Goal: Check status: Check status

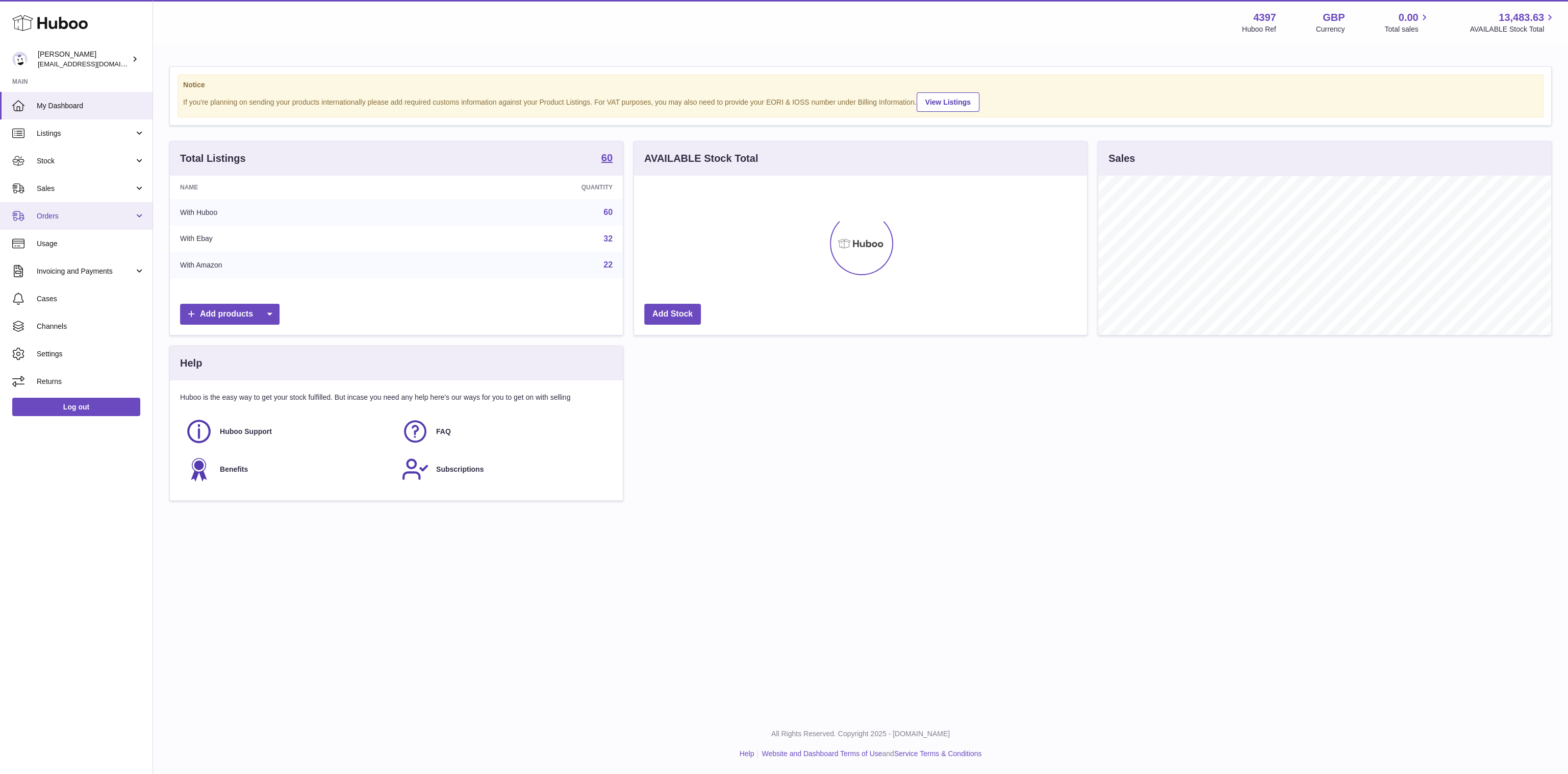
scroll to position [510204, 509644]
click at [63, 196] on link "Sales" at bounding box center [76, 189] width 153 height 28
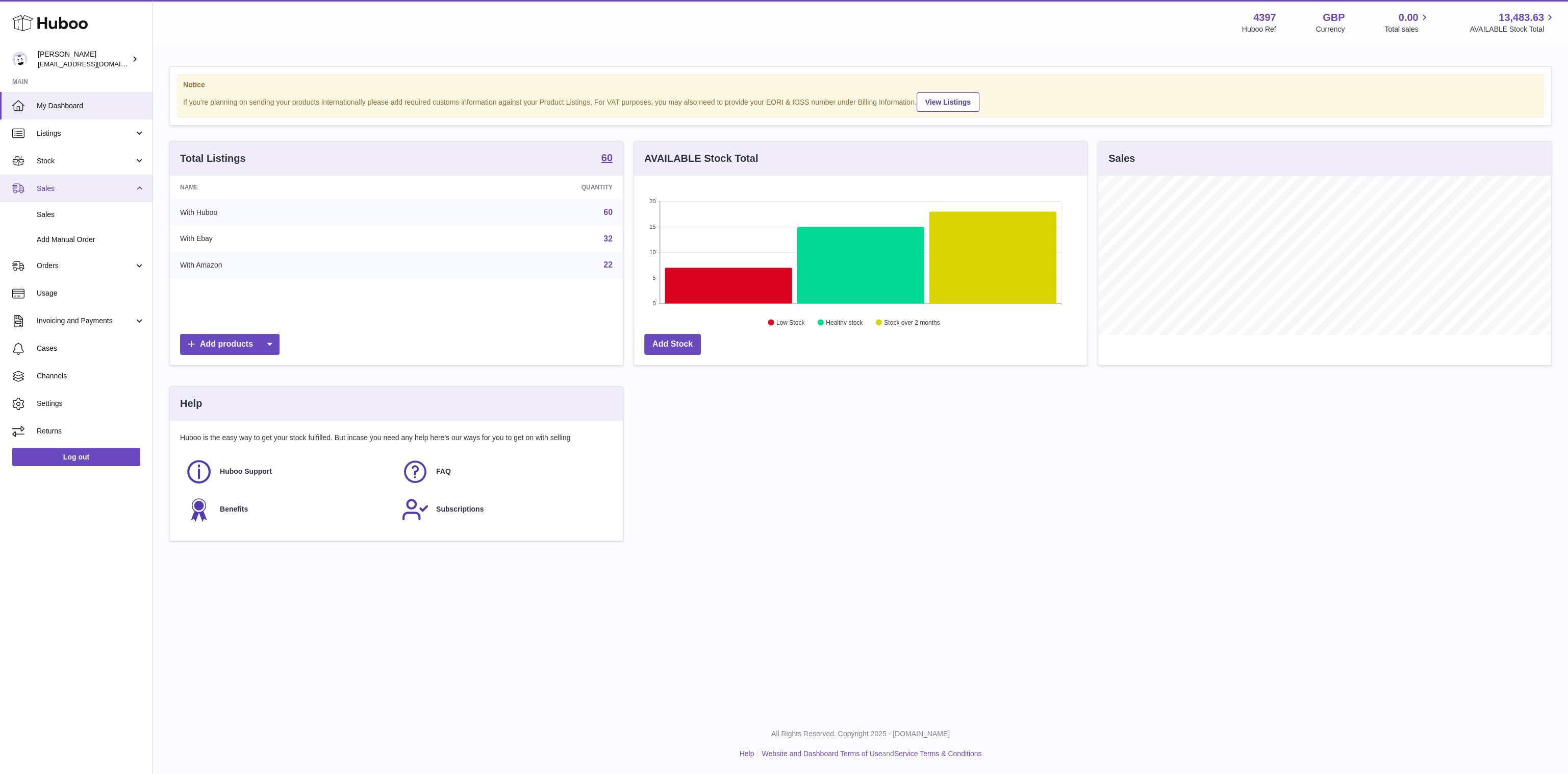
scroll to position [160, 453]
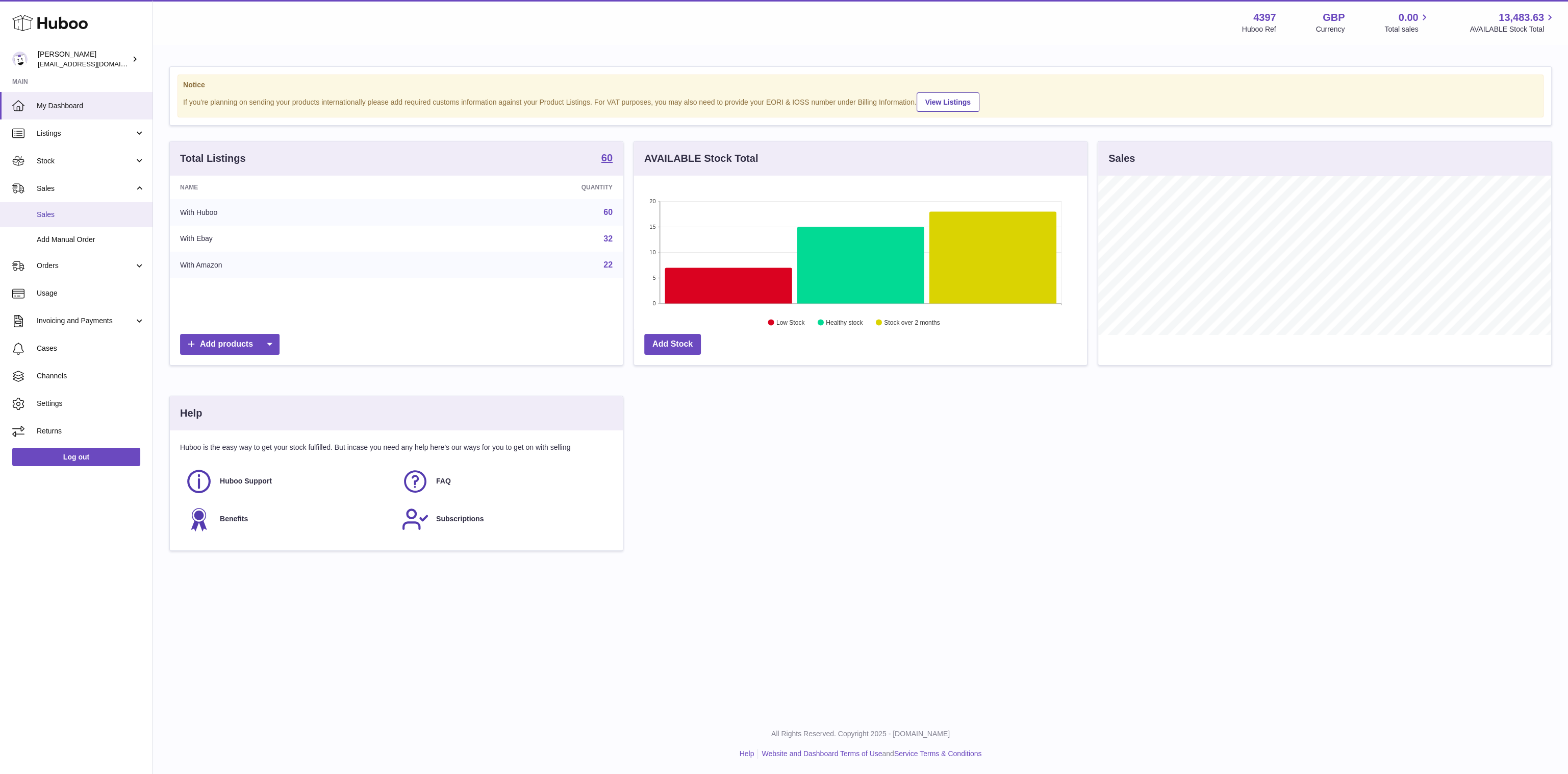
click at [69, 219] on span "Sales" at bounding box center [91, 214] width 108 height 9
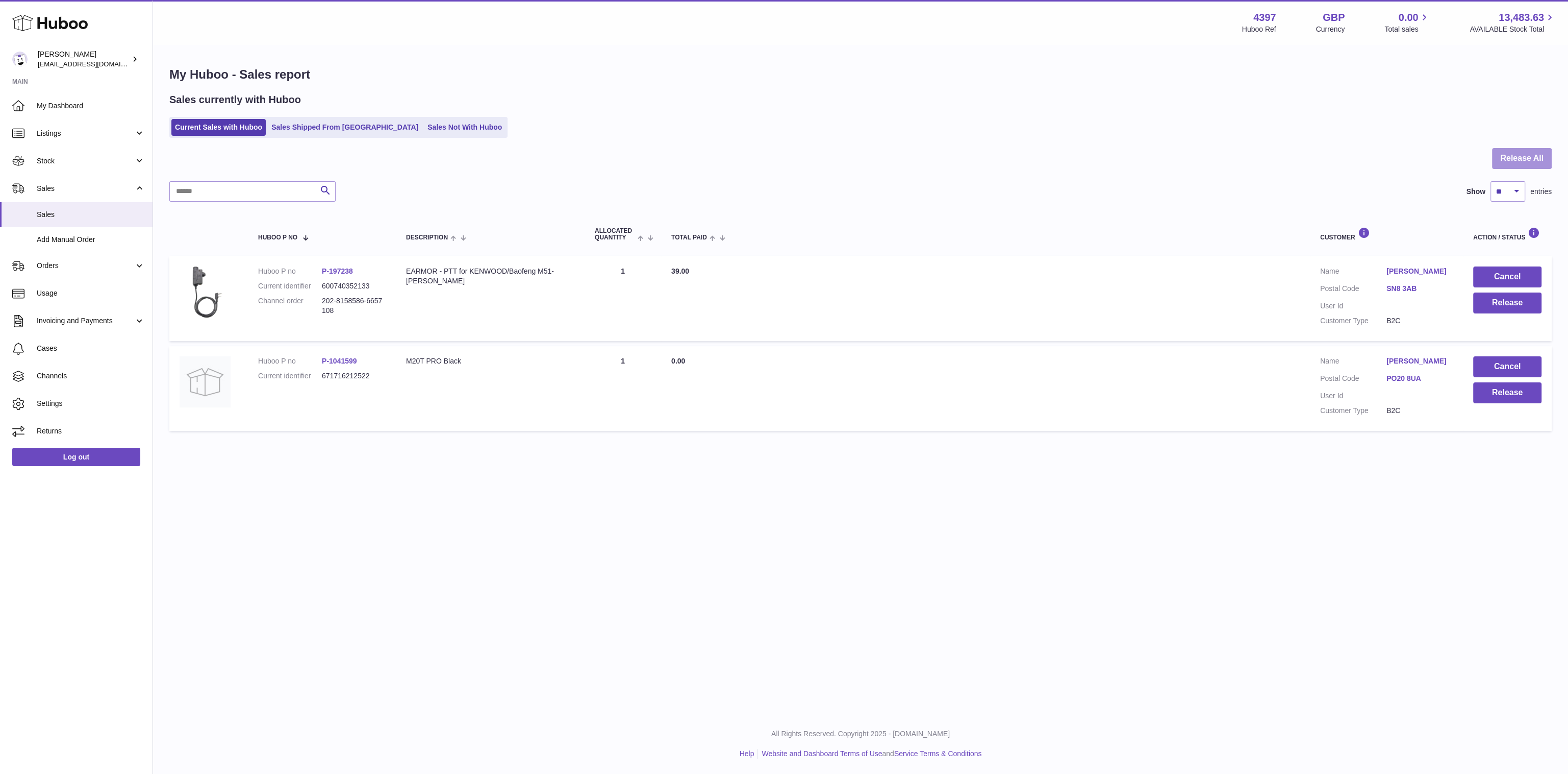
click at [1509, 158] on button "Release All" at bounding box center [1522, 158] width 60 height 21
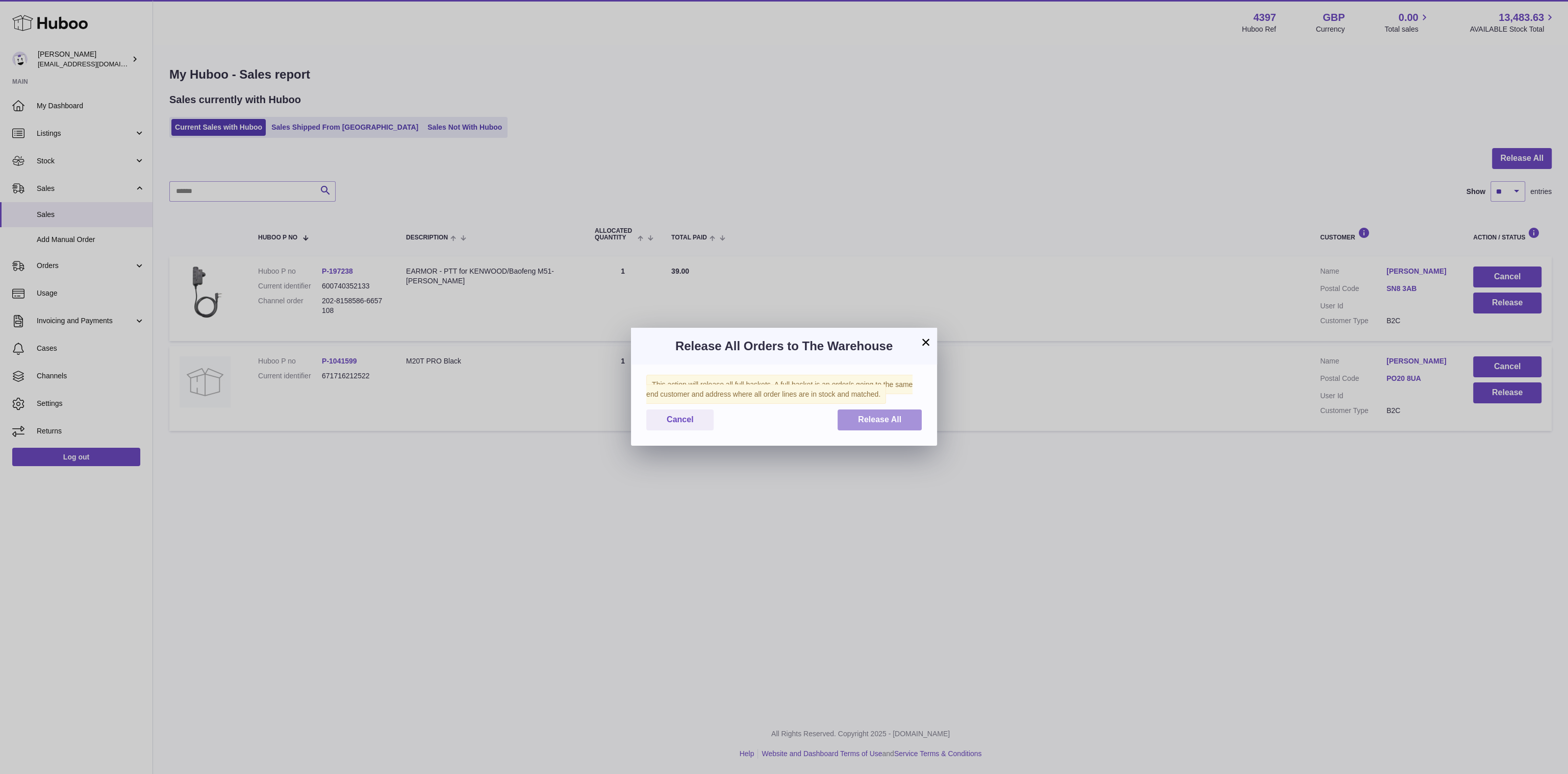
click at [890, 419] on span "Release All" at bounding box center [880, 419] width 44 height 9
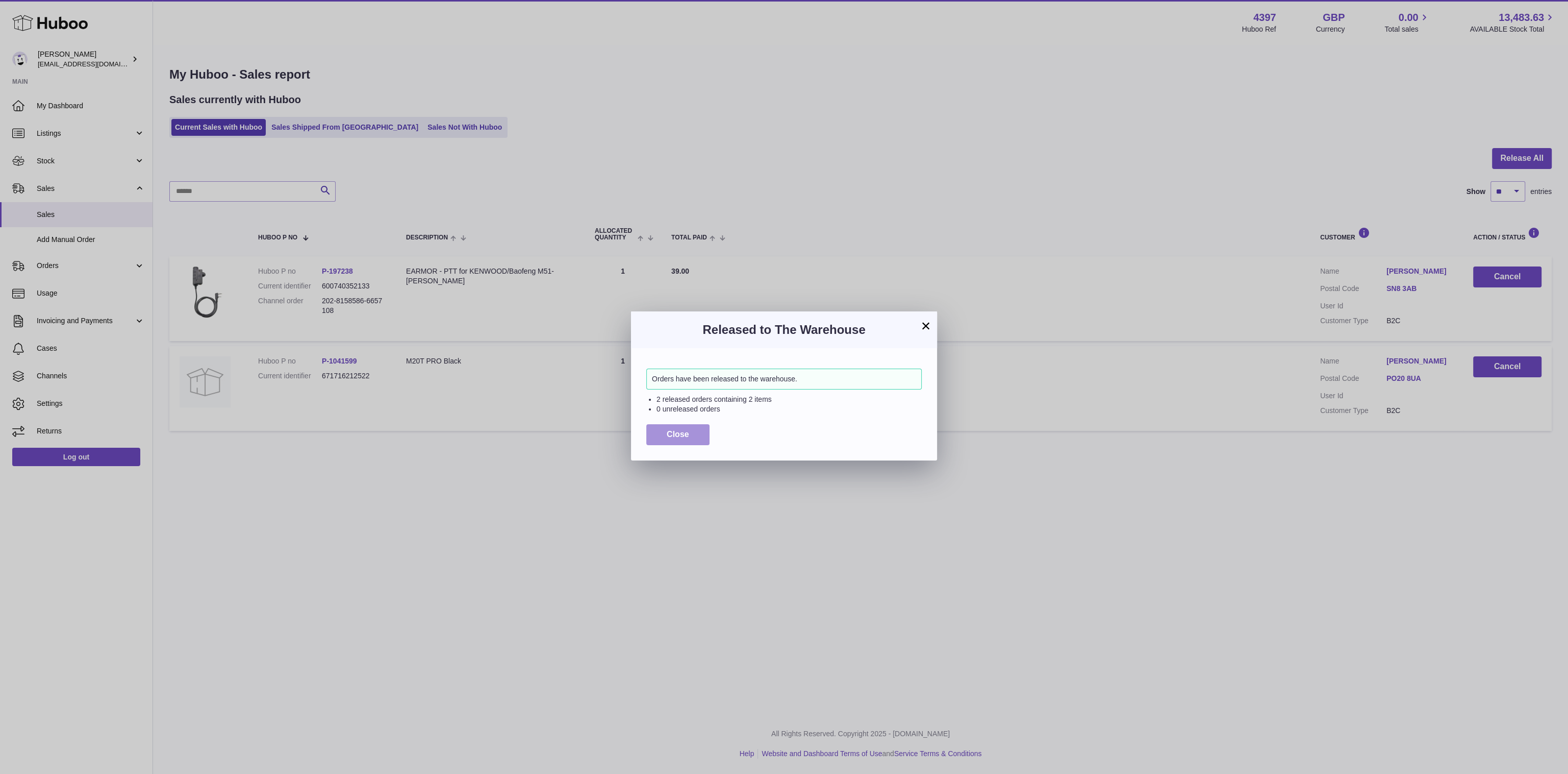
click at [673, 438] on span "Close" at bounding box center [678, 434] width 23 height 9
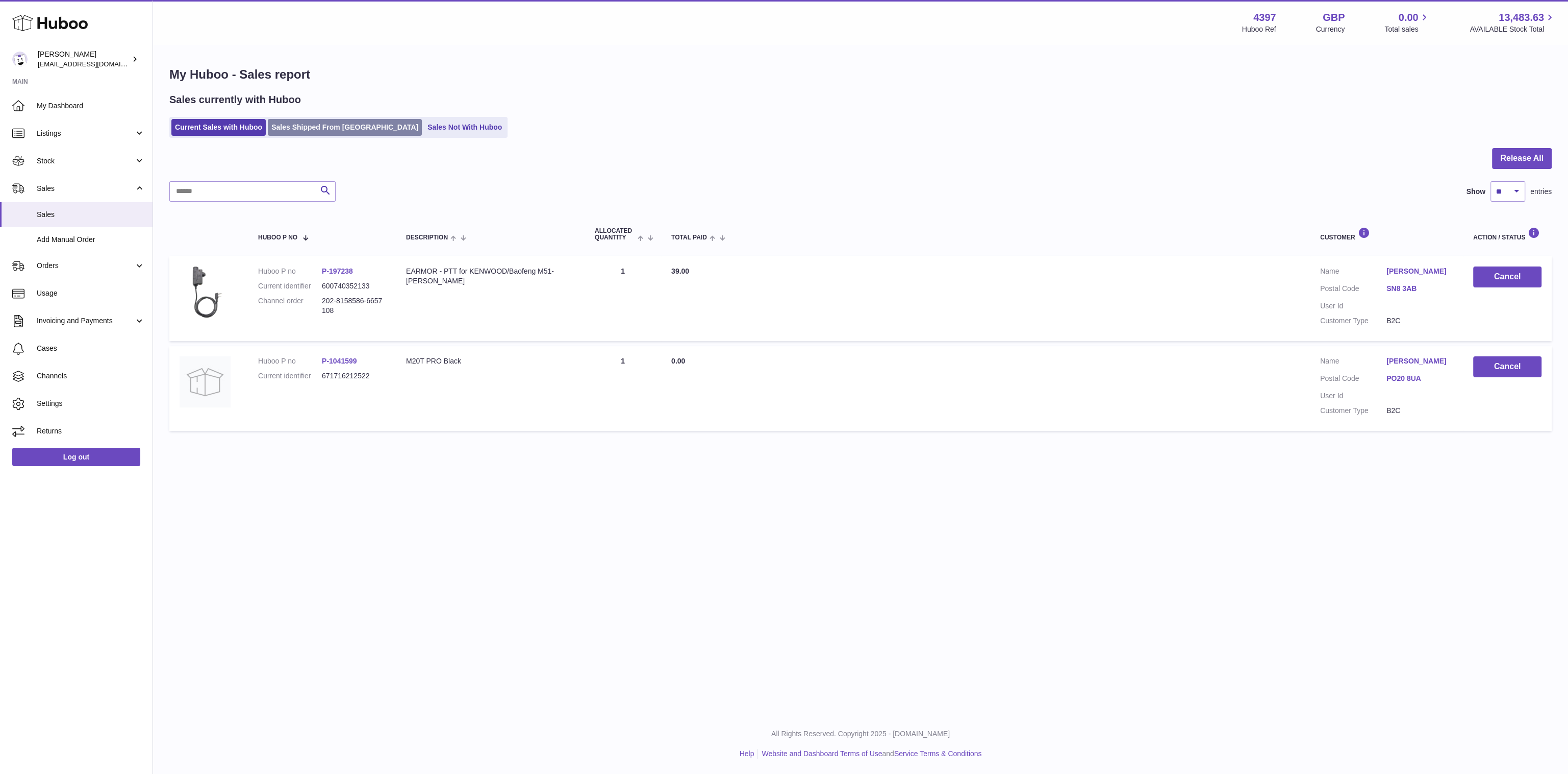
click at [317, 126] on link "Sales Shipped From [GEOGRAPHIC_DATA]" at bounding box center [345, 127] width 154 height 17
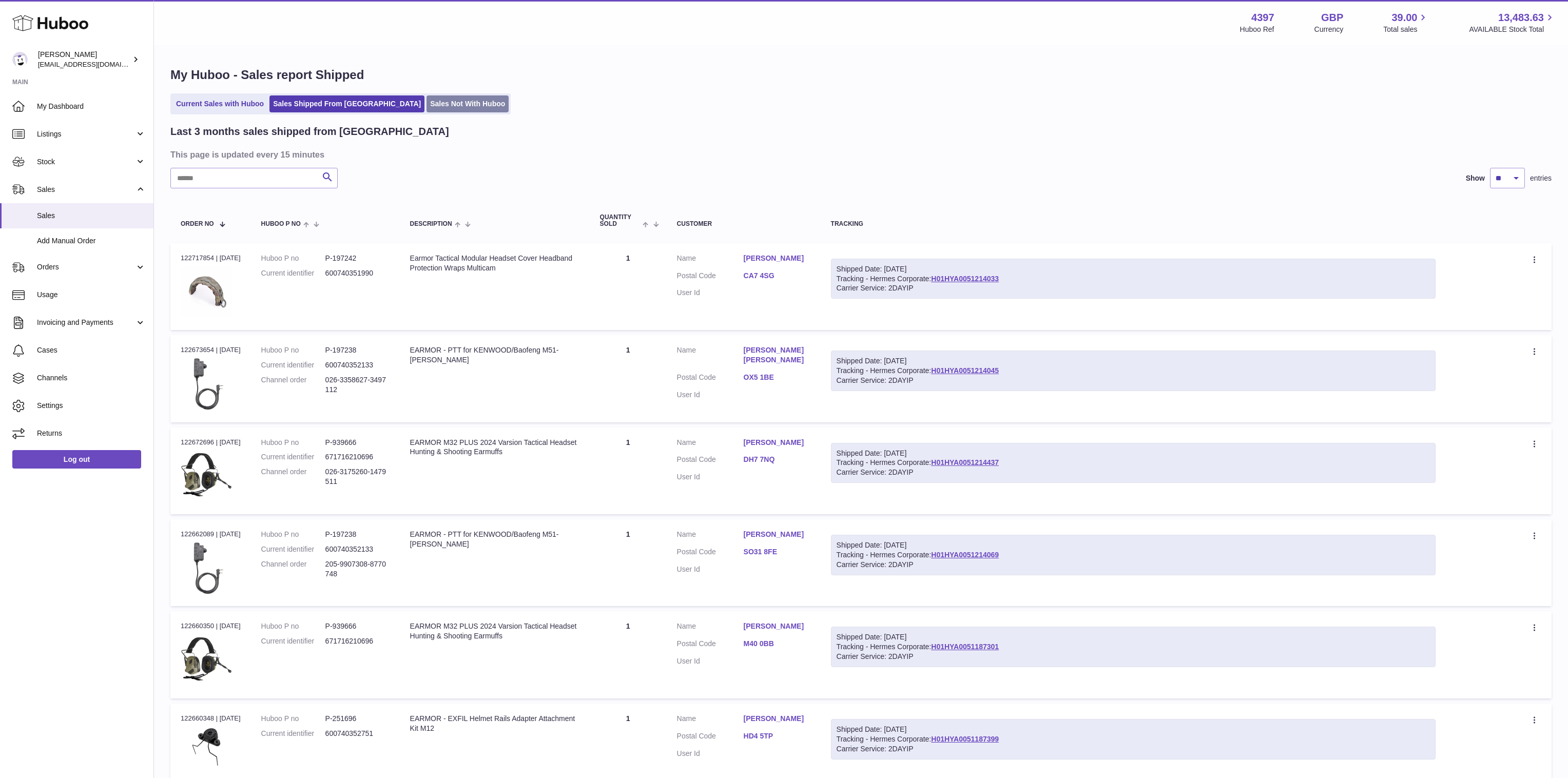
click at [426, 108] on link "Sales Not With Huboo" at bounding box center [467, 103] width 82 height 17
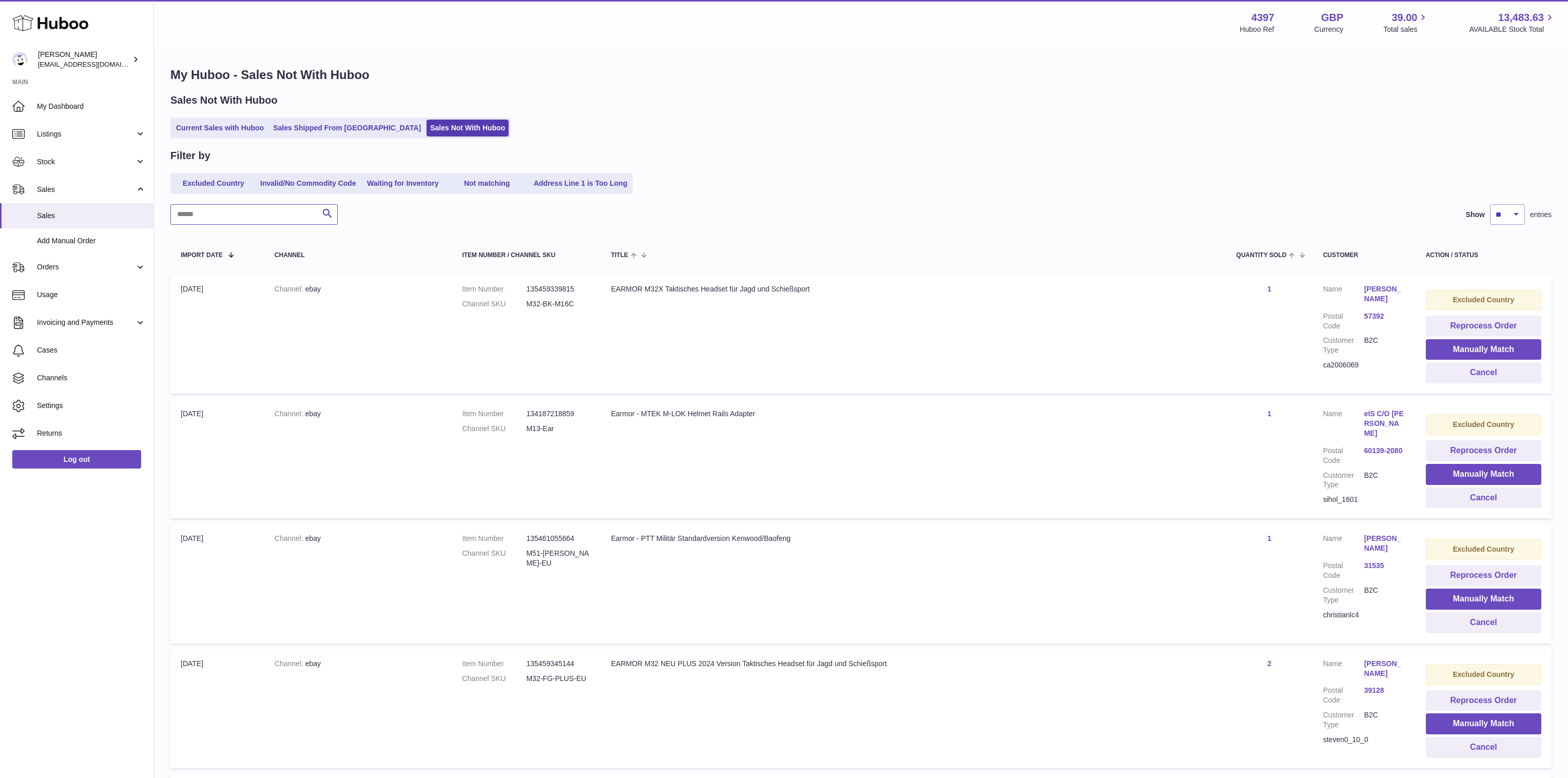
click at [276, 216] on input "text" at bounding box center [254, 214] width 167 height 20
paste input "**********"
type input "**********"
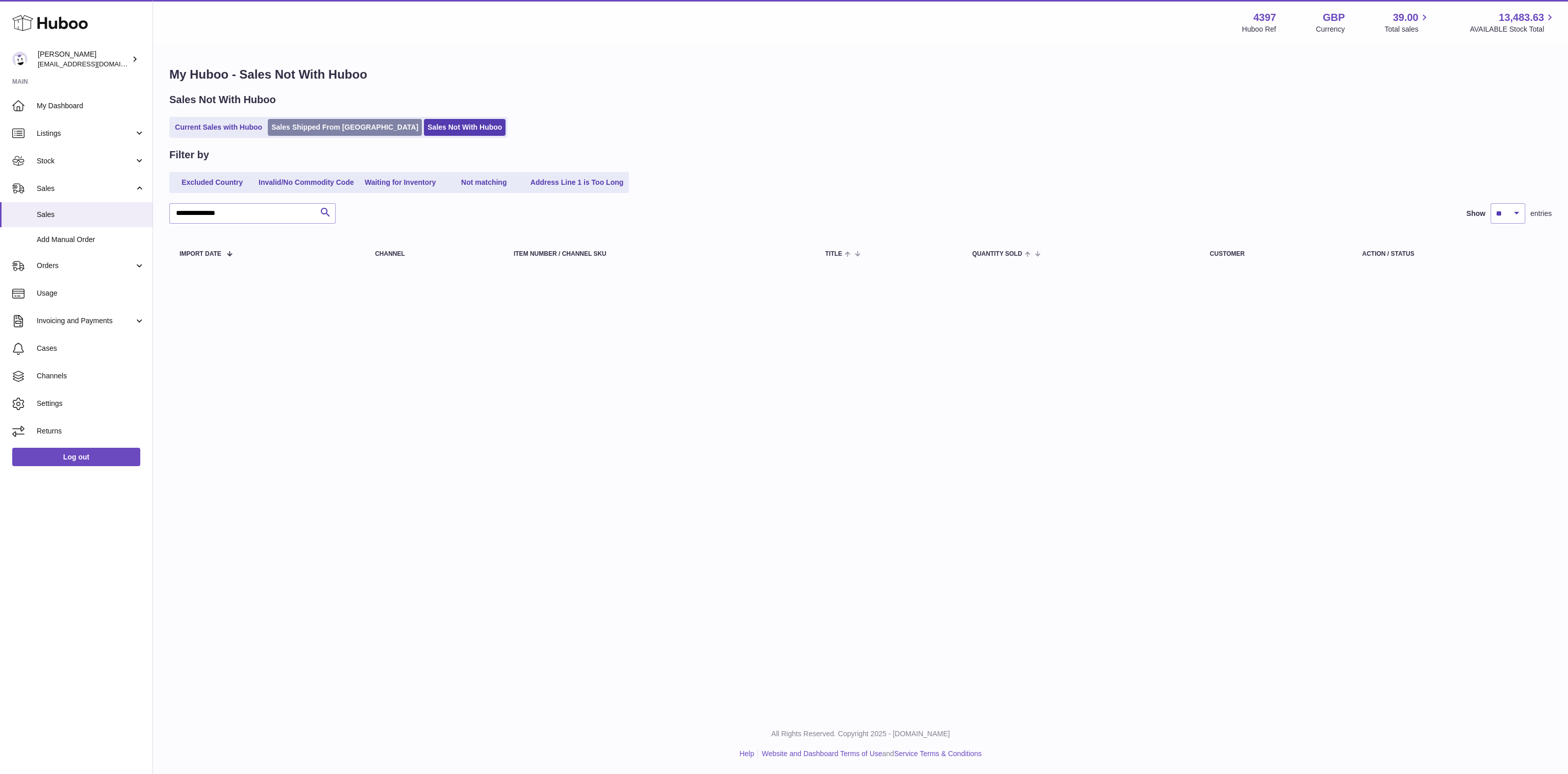
click at [313, 134] on link "Sales Shipped From [GEOGRAPHIC_DATA]" at bounding box center [345, 127] width 154 height 17
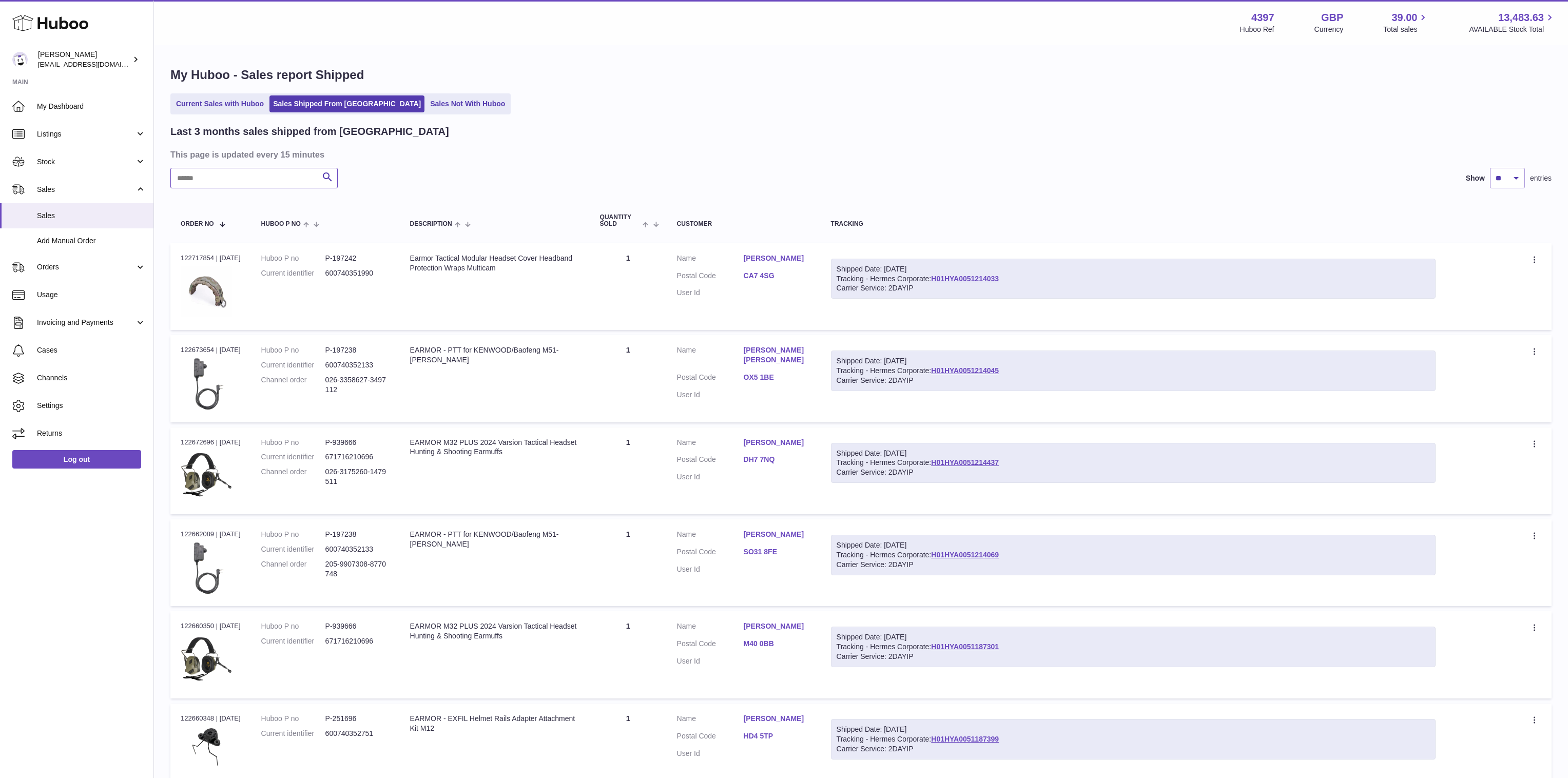
click at [259, 181] on input "text" at bounding box center [254, 178] width 167 height 20
paste input "**********"
type input "**********"
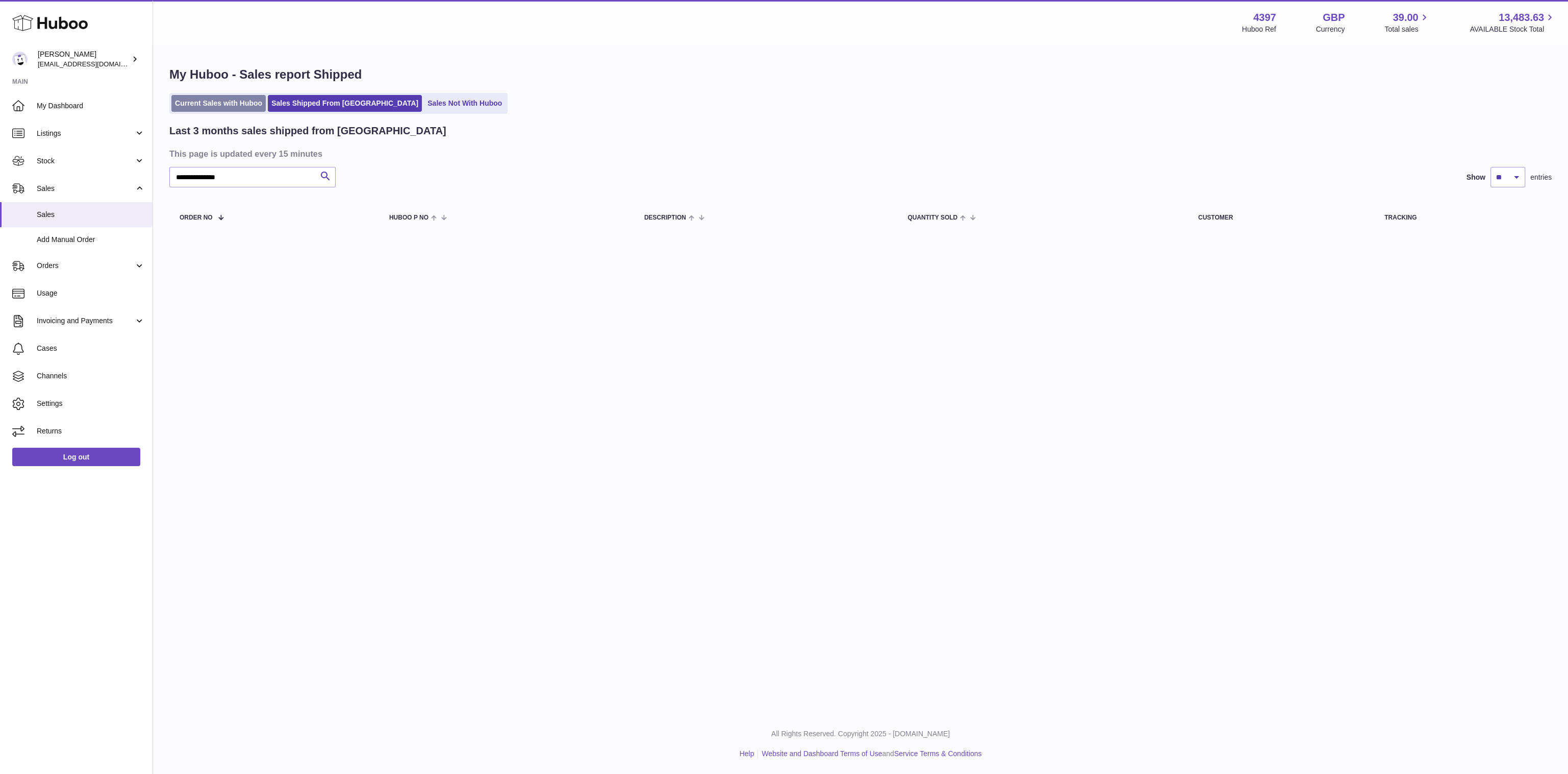
click at [247, 98] on link "Current Sales with Huboo" at bounding box center [219, 103] width 95 height 17
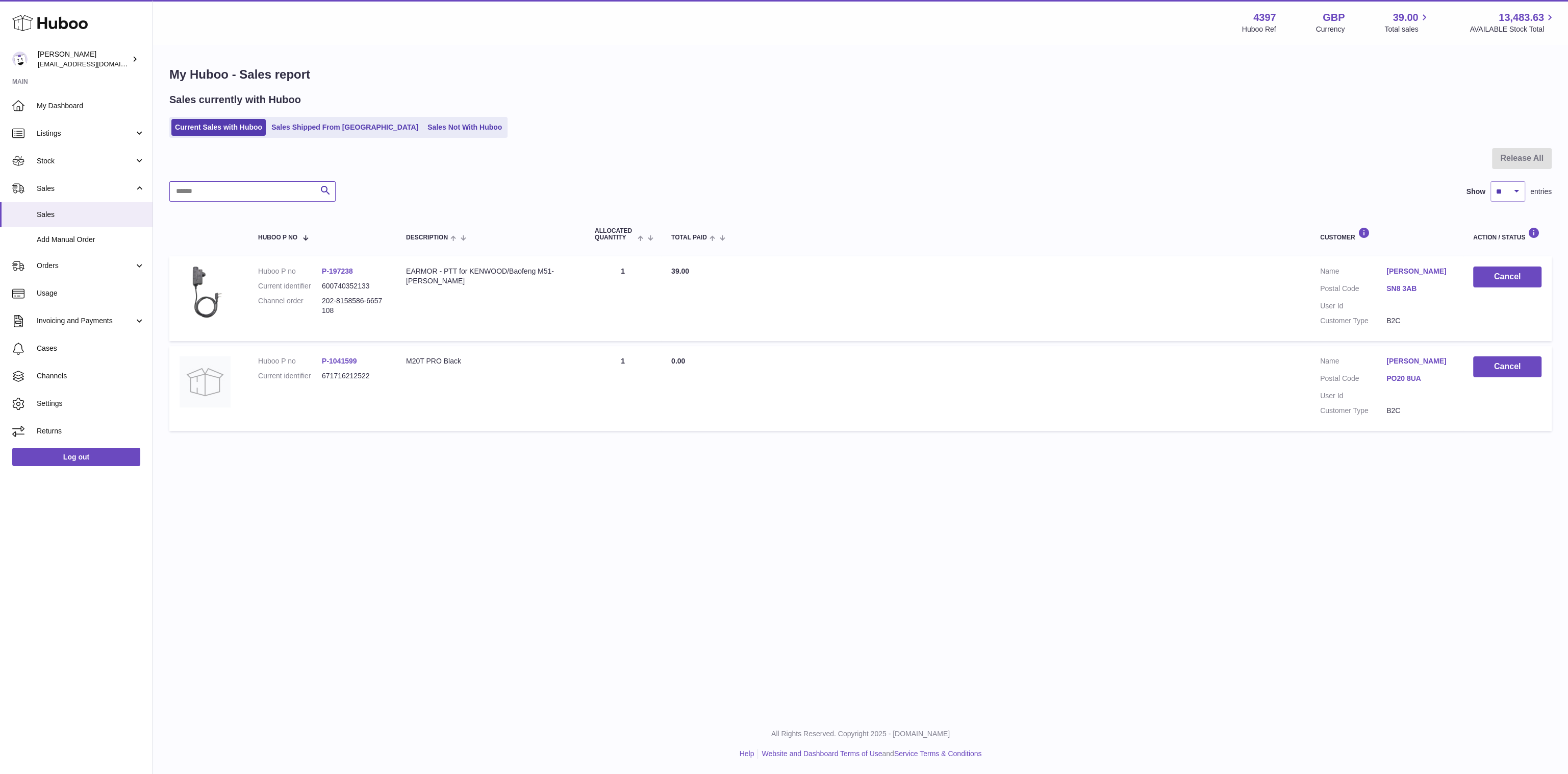
click at [250, 186] on input "text" at bounding box center [253, 191] width 166 height 20
click at [334, 130] on link "Sales Shipped From [GEOGRAPHIC_DATA]" at bounding box center [345, 127] width 154 height 17
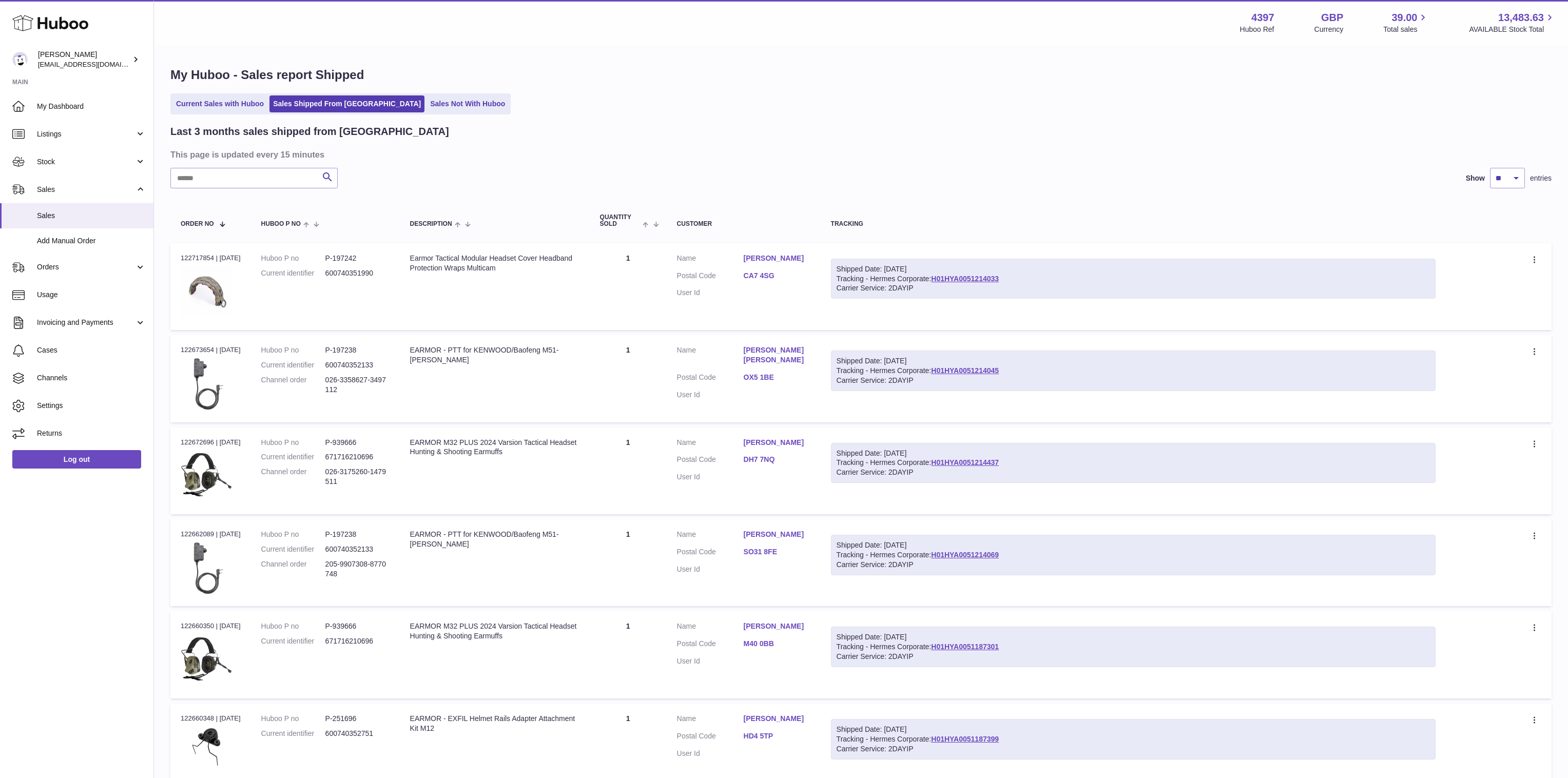
click at [1056, 280] on div "Shipped Date: [DATE] Tracking - Hermes Corporate: H01HYA0051214033 Carrier Serv…" at bounding box center [1133, 279] width 604 height 41
copy link "H01HYA0051214033"
